Goal: Contribute content

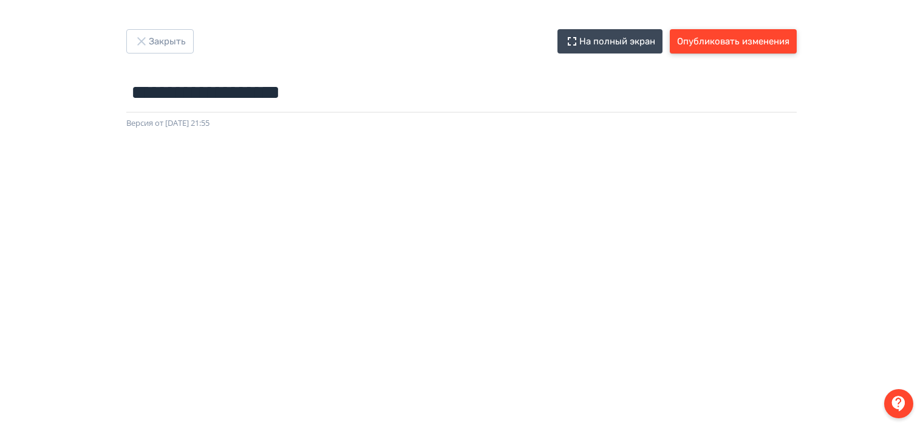
click at [720, 44] on button "Опубликовать изменения" at bounding box center [733, 41] width 127 height 24
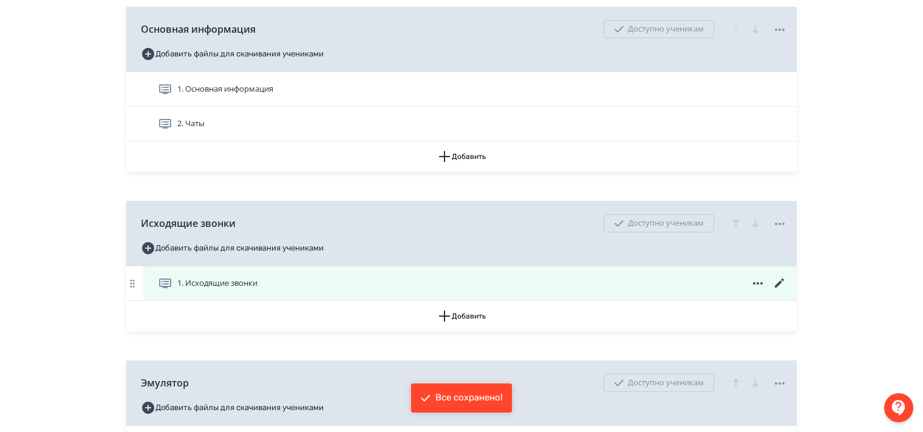
scroll to position [364, 0]
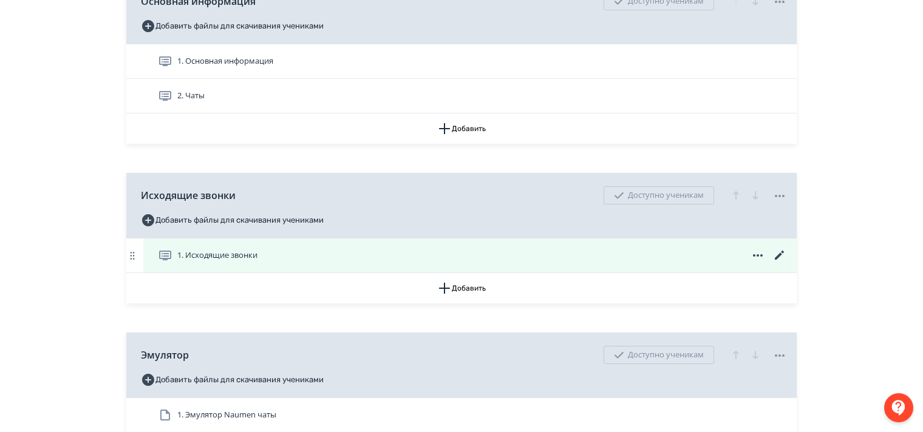
click at [778, 263] on icon at bounding box center [779, 255] width 15 height 15
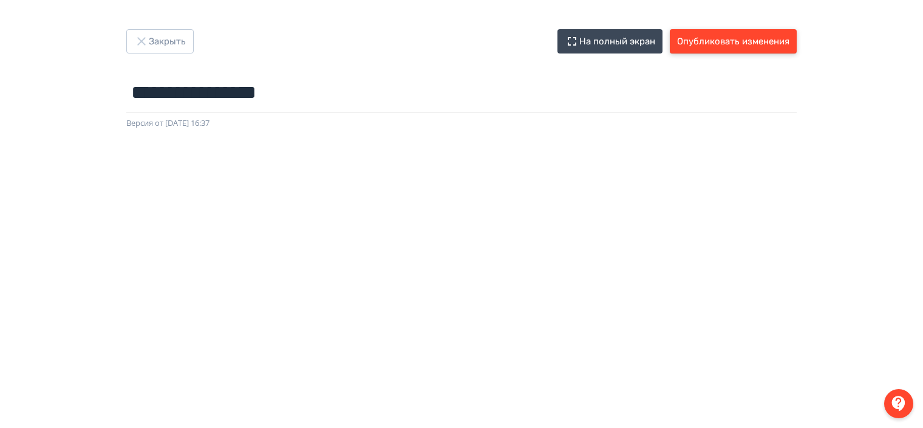
click at [712, 41] on button "Опубликовать изменения" at bounding box center [733, 41] width 127 height 24
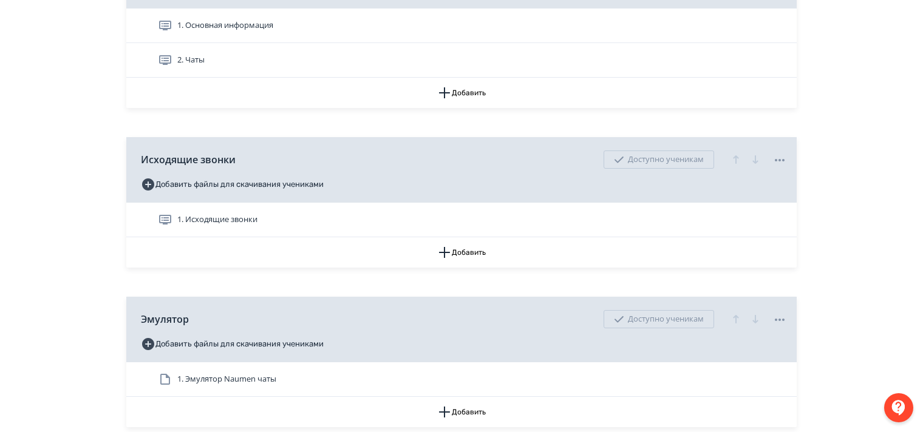
scroll to position [304, 0]
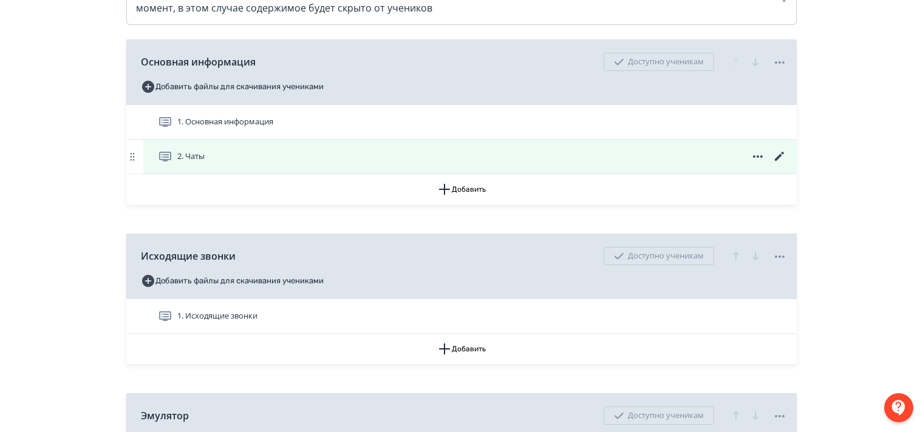
click at [777, 164] on icon at bounding box center [779, 156] width 15 height 15
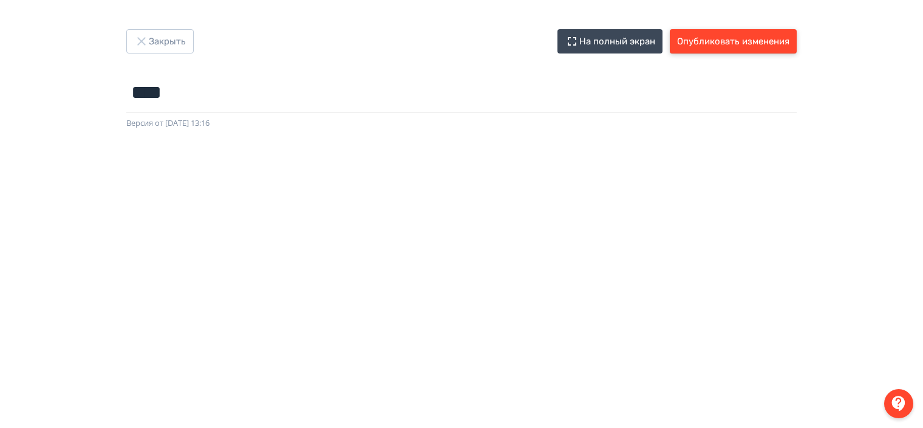
click at [722, 45] on button "Опубликовать изменения" at bounding box center [733, 41] width 127 height 24
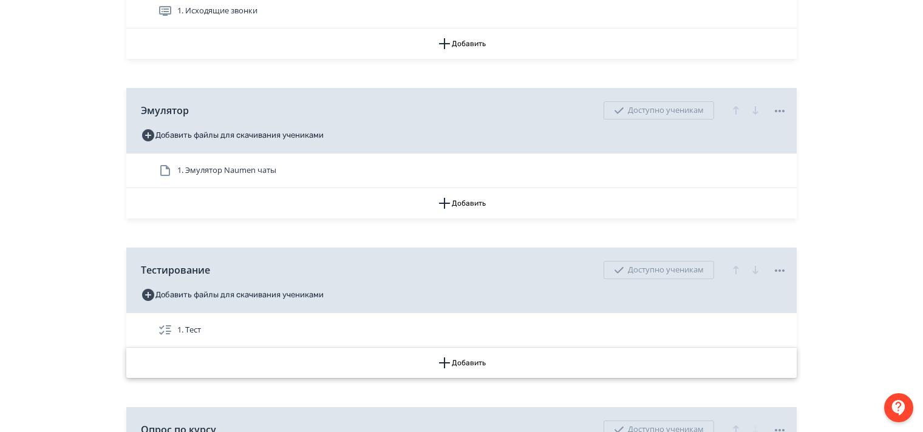
scroll to position [668, 0]
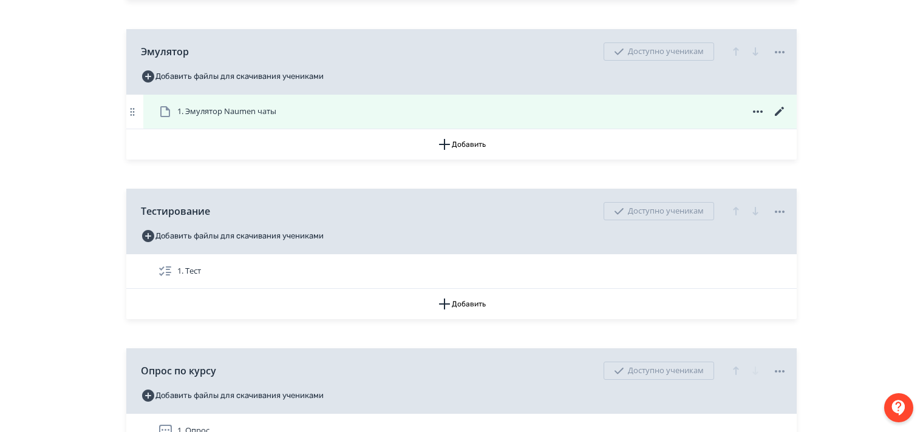
click at [225, 118] on span "1. Эмулятор Naumen чаты" at bounding box center [226, 112] width 99 height 12
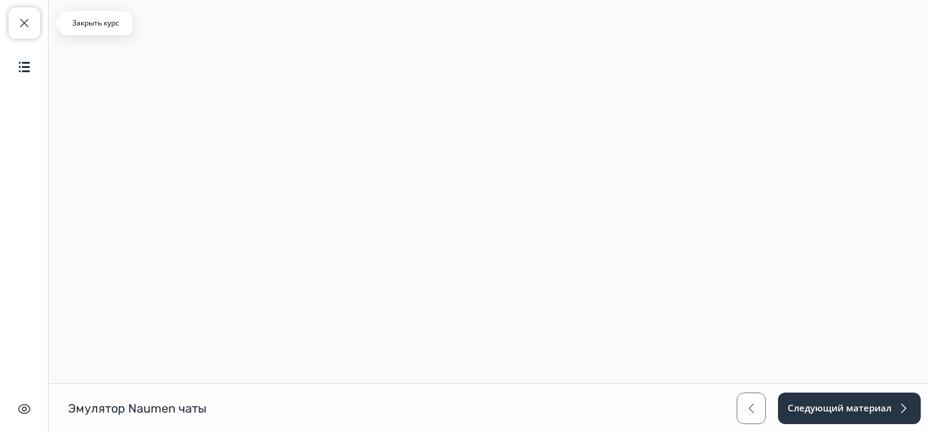
click at [21, 23] on span "button" at bounding box center [24, 23] width 15 height 15
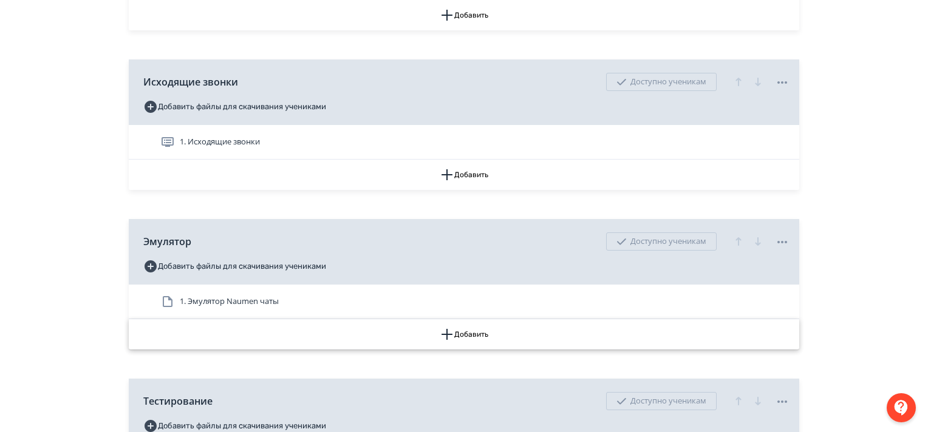
scroll to position [486, 0]
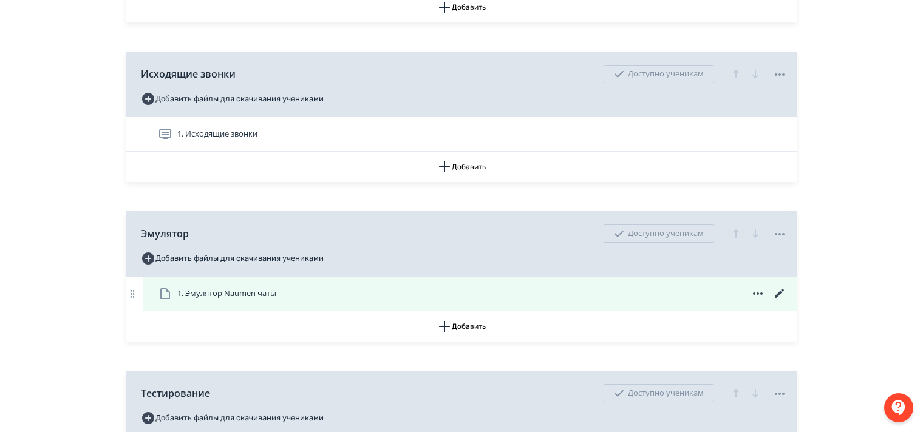
click at [775, 301] on icon at bounding box center [779, 294] width 15 height 15
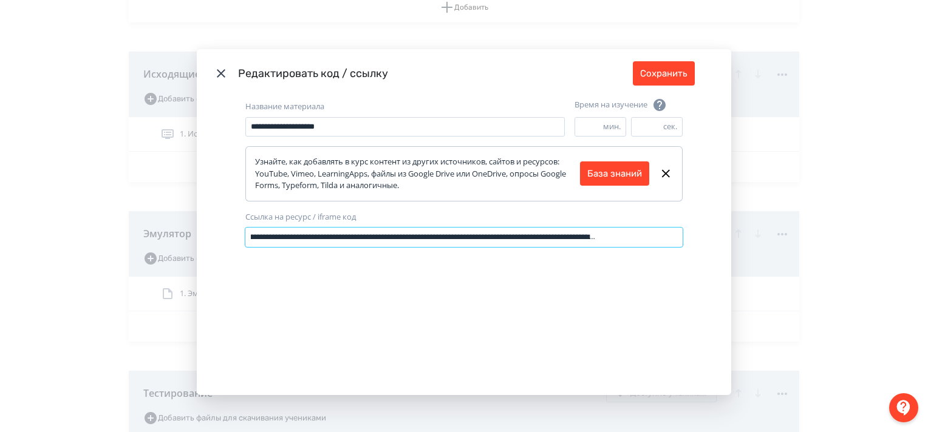
scroll to position [0, 262]
drag, startPoint x: 602, startPoint y: 234, endPoint x: 720, endPoint y: 254, distance: 120.1
click at [720, 254] on div "**********" at bounding box center [464, 247] width 534 height 298
drag, startPoint x: 247, startPoint y: 237, endPoint x: 723, endPoint y: 267, distance: 476.4
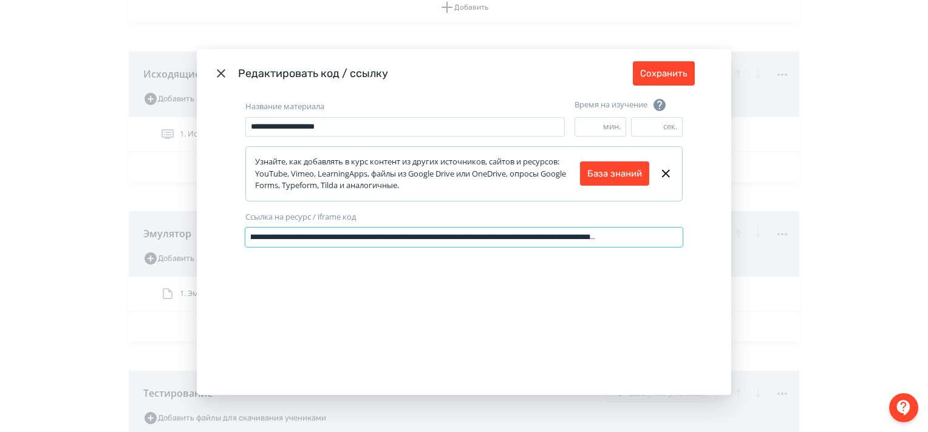
click at [723, 267] on div "**********" at bounding box center [464, 247] width 534 height 298
paste input "**********"
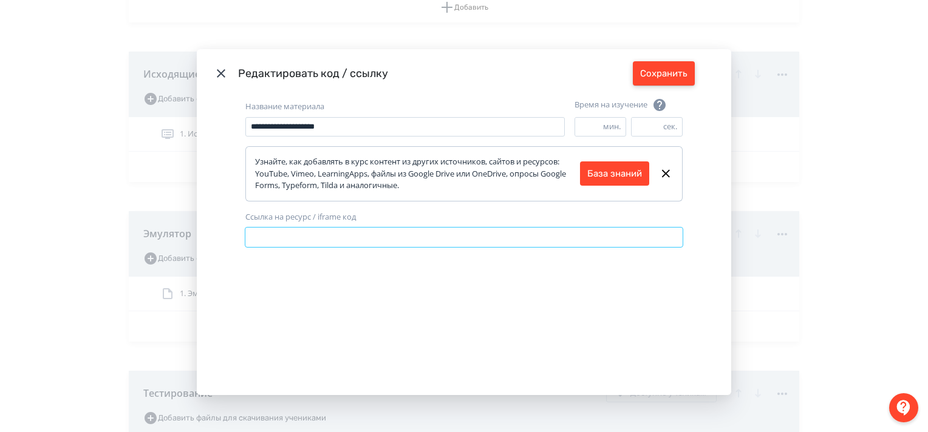
type input "**********"
click at [675, 73] on button "Сохранить" at bounding box center [664, 73] width 62 height 24
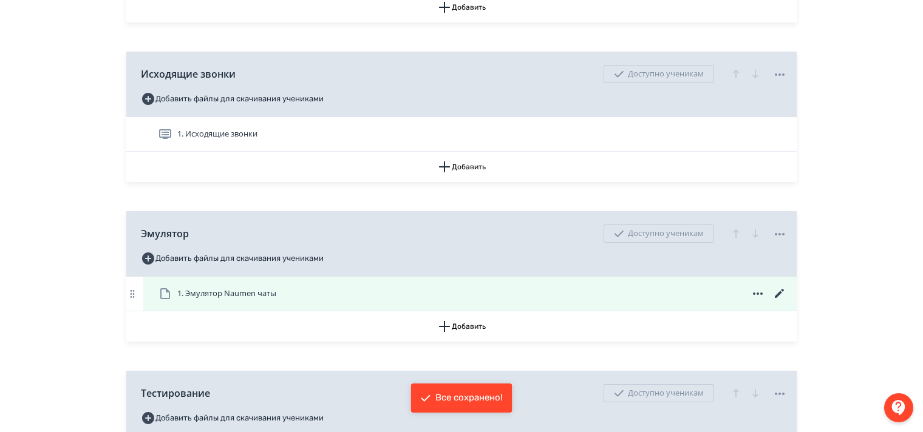
click at [238, 300] on span "1. Эмулятор Naumen чаты" at bounding box center [226, 294] width 99 height 12
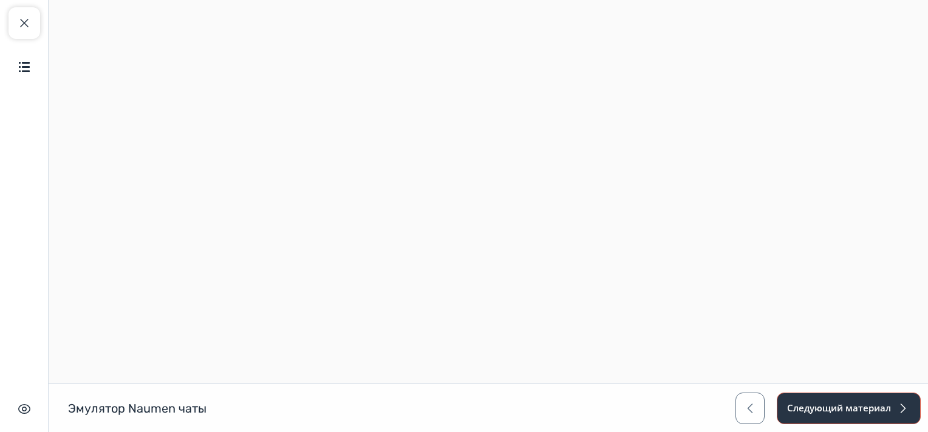
click at [857, 412] on button "Следующий материал" at bounding box center [849, 409] width 144 height 32
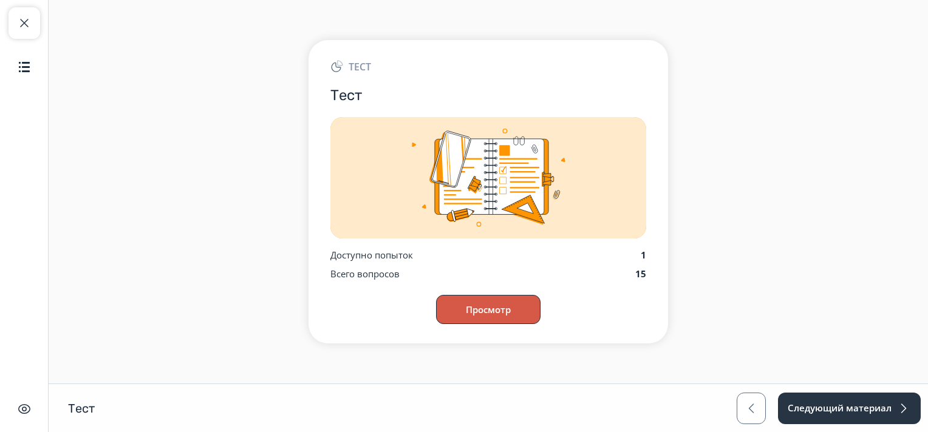
click at [493, 306] on button "Просмотр" at bounding box center [488, 309] width 104 height 29
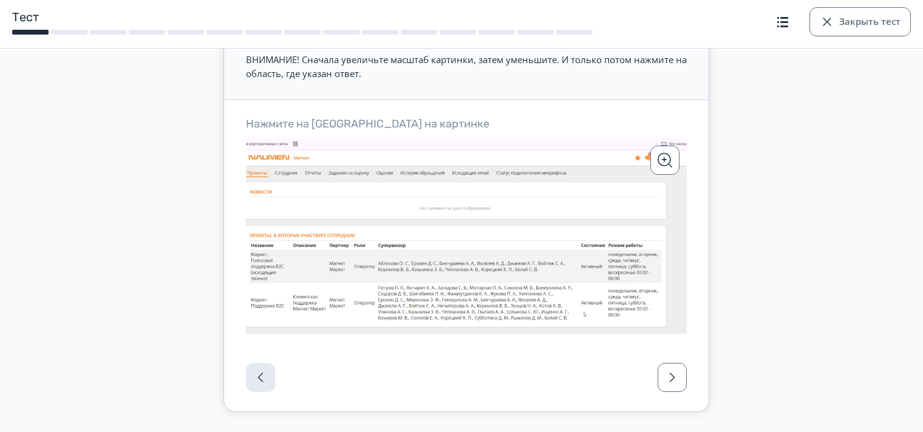
scroll to position [121, 0]
